Goal: Use online tool/utility: Utilize a website feature to perform a specific function

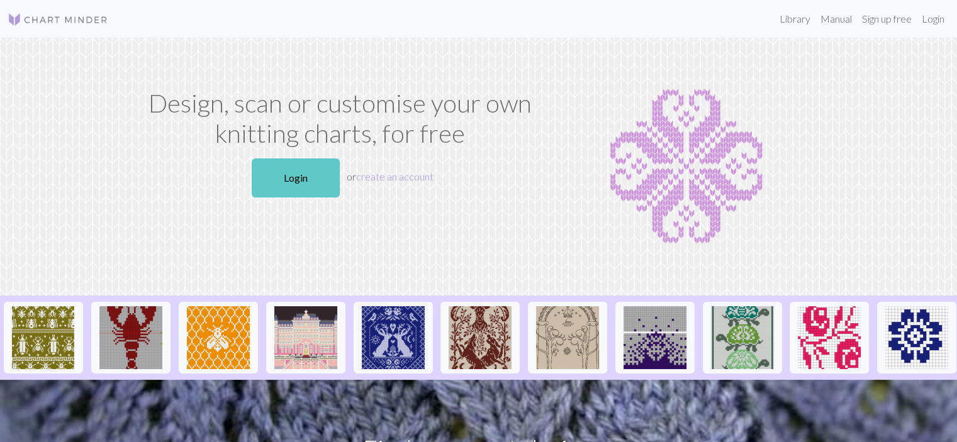
click at [284, 179] on link "Login" at bounding box center [296, 178] width 88 height 39
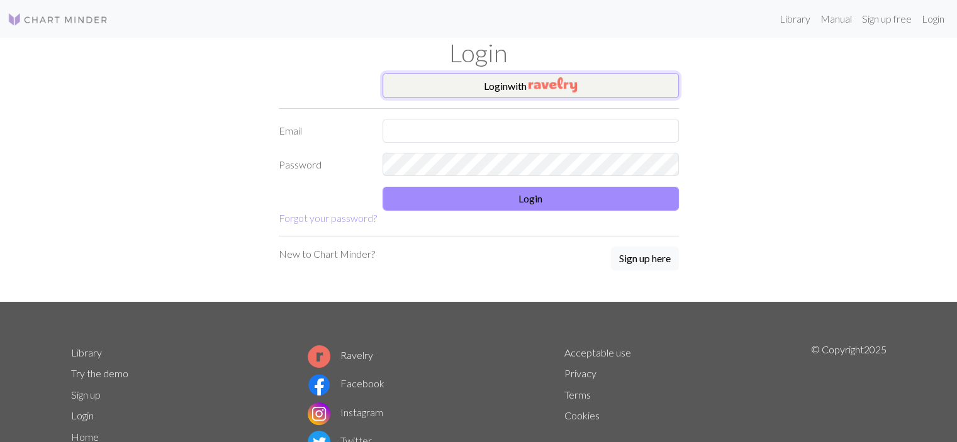
click at [451, 85] on button "Login with" at bounding box center [530, 85] width 296 height 25
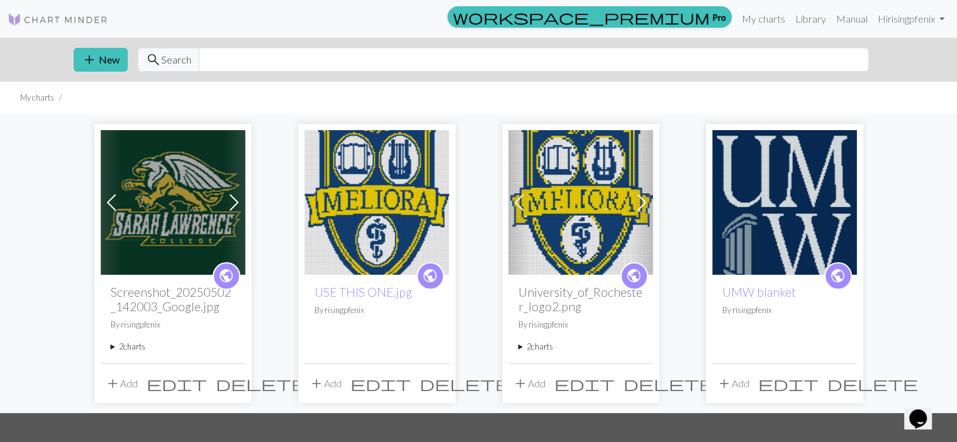
click at [217, 216] on img at bounding box center [173, 202] width 145 height 145
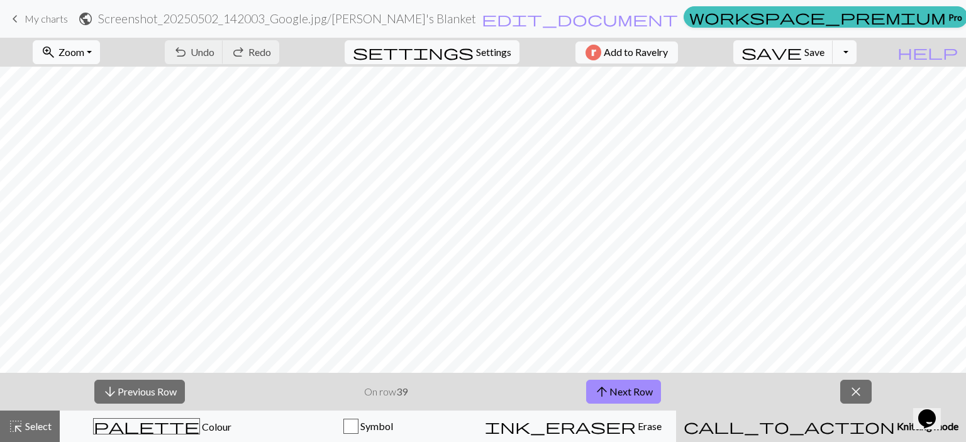
click at [56, 48] on span "zoom_in" at bounding box center [48, 52] width 15 height 18
click at [83, 75] on button "Fit all" at bounding box center [82, 80] width 99 height 20
click at [84, 48] on span "Zoom" at bounding box center [71, 52] width 26 height 12
click at [91, 164] on button "100%" at bounding box center [82, 171] width 99 height 20
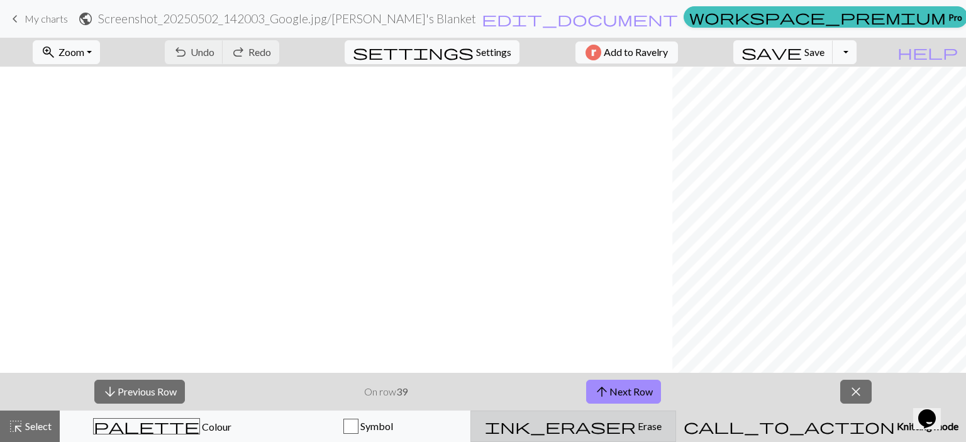
scroll to position [1319, 1267]
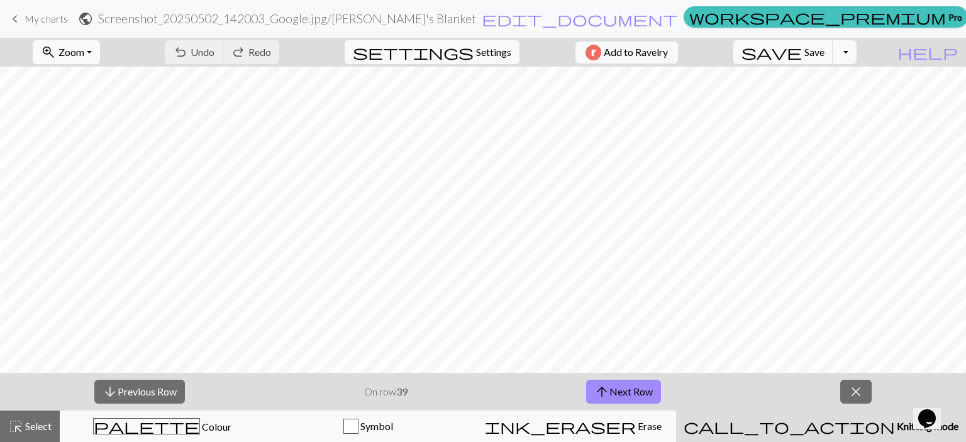
click at [81, 46] on span "Zoom" at bounding box center [71, 52] width 26 height 12
click at [89, 143] on button "50%" at bounding box center [82, 151] width 99 height 20
click at [615, 383] on button "arrow_upward Next Row" at bounding box center [623, 392] width 75 height 24
click at [825, 49] on span "Save" at bounding box center [814, 52] width 20 height 12
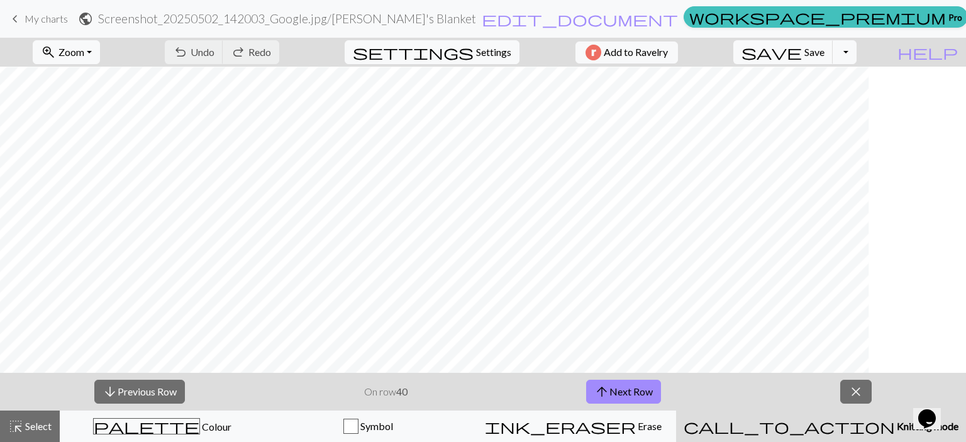
scroll to position [627, 326]
click at [802, 60] on span "save" at bounding box center [772, 52] width 60 height 18
